Goal: Find contact information: Find contact information

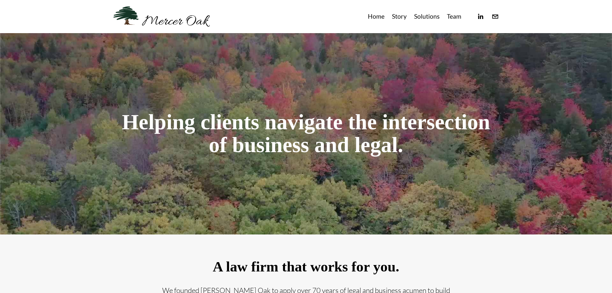
click at [455, 16] on link "Team" at bounding box center [454, 16] width 14 height 11
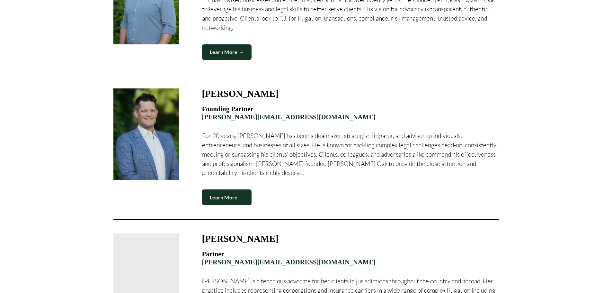
scroll to position [482, 0]
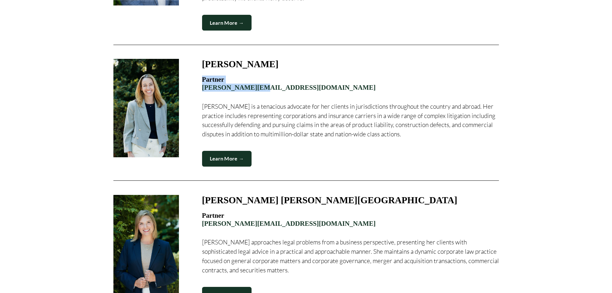
drag, startPoint x: 304, startPoint y: 75, endPoint x: 256, endPoint y: 80, distance: 48.1
click at [256, 80] on h4 "Partner lindsay@merceroaklaw.com" at bounding box center [350, 84] width 297 height 16
click at [308, 82] on h4 "Partner lindsay@merceroaklaw.com" at bounding box center [350, 84] width 297 height 16
drag, startPoint x: 303, startPoint y: 78, endPoint x: 198, endPoint y: 80, distance: 104.2
click at [198, 80] on figure "Lindsay E. Dansdill Partner lindsay@merceroaklaw.com Lindsay is a tenacious adv…" at bounding box center [306, 113] width 386 height 108
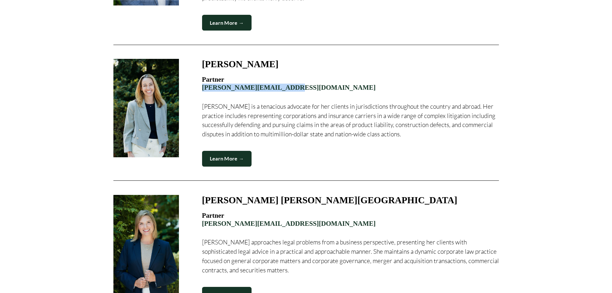
copy link "lindsay@merceroaklaw.com"
